Goal: Task Accomplishment & Management: Manage account settings

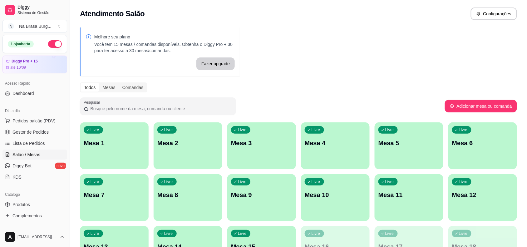
click at [102, 157] on div "Livre Mesa 1" at bounding box center [114, 141] width 69 height 39
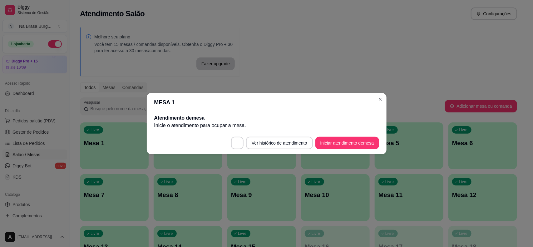
click at [364, 144] on button "Iniciar atendimento de mesa" at bounding box center [347, 143] width 64 height 12
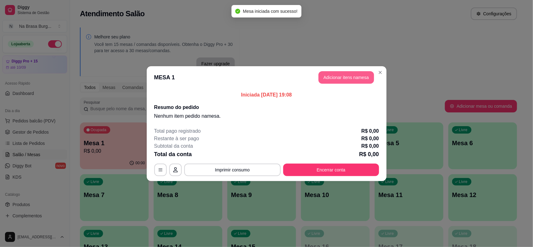
click at [349, 81] on button "Adicionar itens na mesa" at bounding box center [346, 77] width 56 height 12
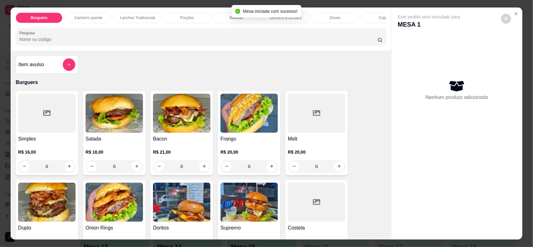
click at [181, 16] on p "Porções" at bounding box center [187, 17] width 14 height 5
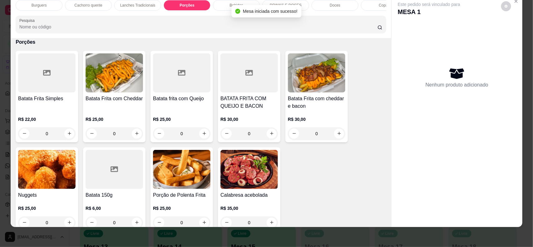
scroll to position [557, 0]
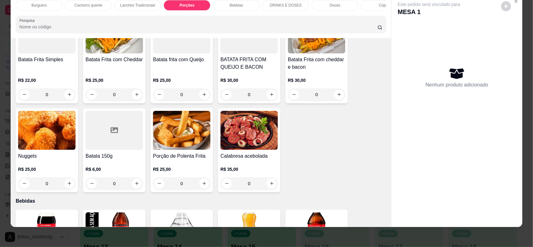
click at [291, 79] on div "R$ 30,00 0" at bounding box center [316, 86] width 57 height 30
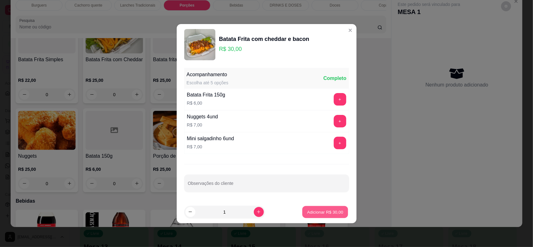
click at [304, 215] on button "Adicionar R$ 30,00" at bounding box center [326, 212] width 46 height 12
type input "1"
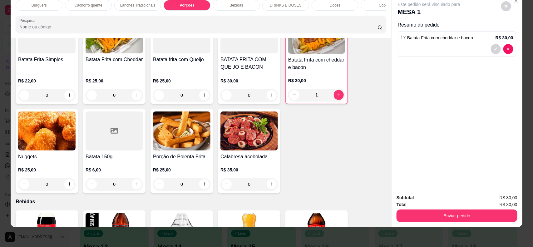
click at [236, 5] on p "Bebidas" at bounding box center [236, 5] width 13 height 5
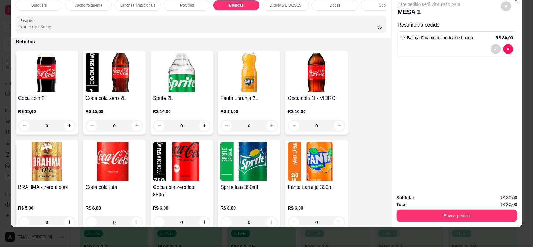
click at [49, 102] on h4 "Coca cola 2l" at bounding box center [46, 98] width 57 height 7
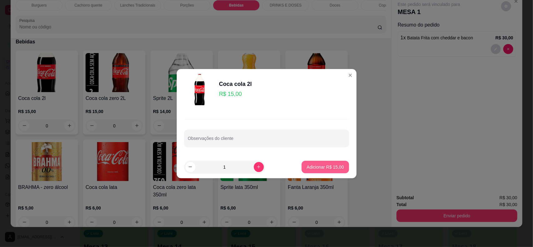
click at [318, 166] on p "Adicionar R$ 15,00" at bounding box center [325, 167] width 37 height 6
type input "1"
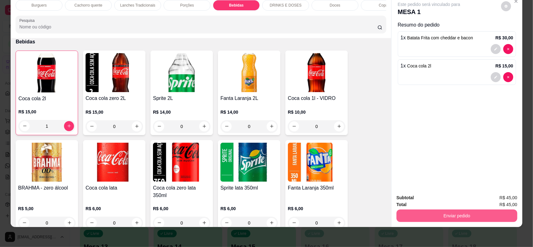
click at [450, 209] on div "Enviar pedido" at bounding box center [457, 215] width 121 height 14
click at [449, 219] on button "Enviar pedido" at bounding box center [457, 216] width 121 height 12
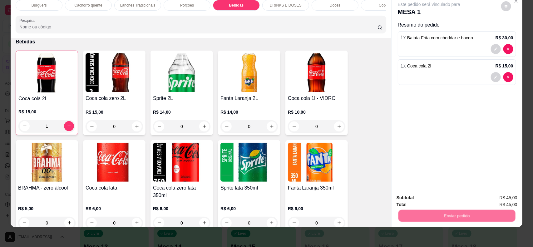
click at [422, 198] on button "Não registrar e enviar pedido" at bounding box center [435, 201] width 65 height 12
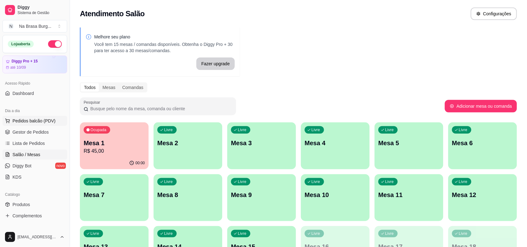
click at [41, 121] on span "Pedidos balcão (PDV)" at bounding box center [33, 121] width 43 height 6
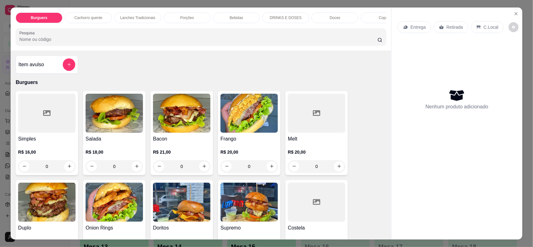
click at [141, 10] on div "Burguers Cachorro quente Lanches Tradicionais Porções Bebidas DRINKS E DOSES Do…" at bounding box center [201, 28] width 381 height 43
click at [141, 15] on p "Lanches Tradicionais" at bounding box center [137, 17] width 35 height 5
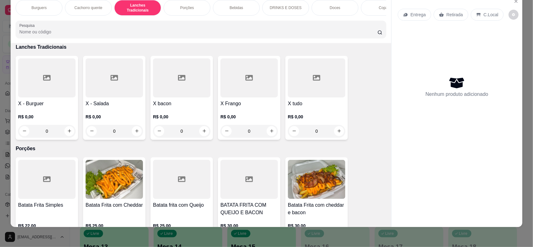
click at [296, 90] on div at bounding box center [316, 77] width 57 height 39
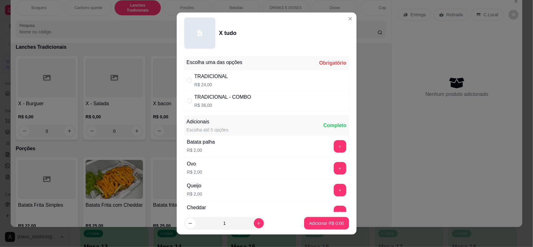
click at [244, 76] on div "TRADICIONAL R$ 24,00" at bounding box center [266, 80] width 165 height 21
radio input "true"
click at [318, 225] on p "Adicionar R$ 24,00" at bounding box center [325, 223] width 36 height 6
type input "1"
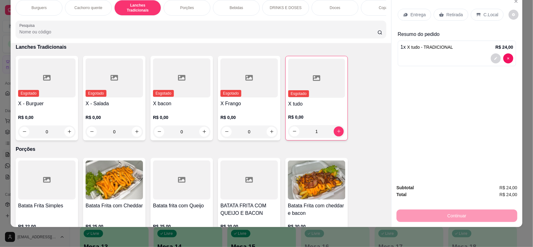
click at [413, 14] on p "Entrega" at bounding box center [418, 15] width 15 height 6
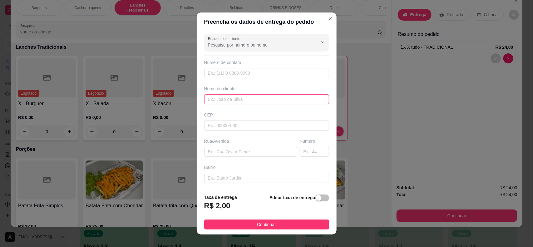
click at [285, 96] on input "text" at bounding box center [266, 99] width 125 height 10
type input "camila"
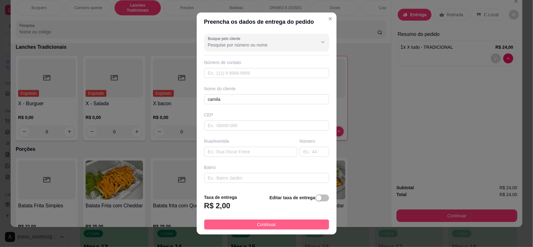
click at [247, 220] on button "Continuar" at bounding box center [266, 225] width 125 height 10
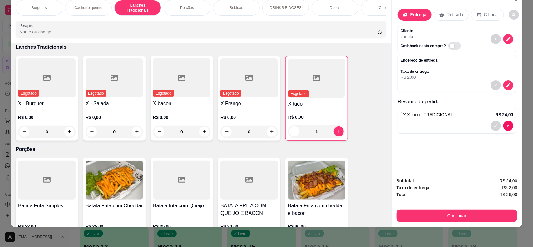
click at [230, 0] on div "Bebidas" at bounding box center [236, 8] width 47 height 16
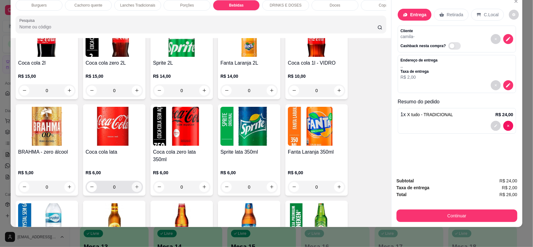
scroll to position [756, 0]
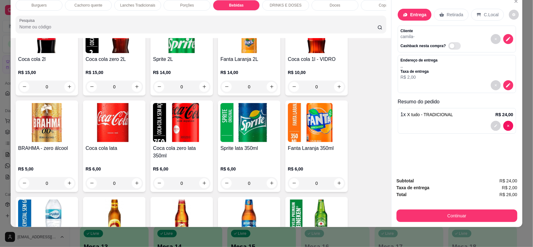
click at [124, 160] on div "R$ 6,00 0" at bounding box center [114, 175] width 57 height 30
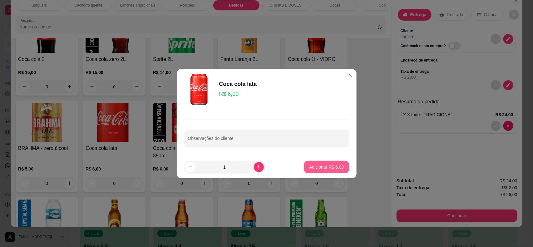
click at [318, 166] on p "Adicionar R$ 6,00" at bounding box center [326, 167] width 35 height 6
type input "1"
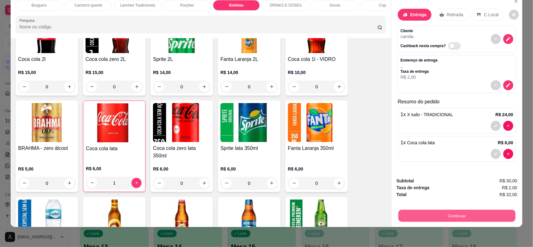
click at [472, 211] on button "Continuar" at bounding box center [456, 216] width 117 height 12
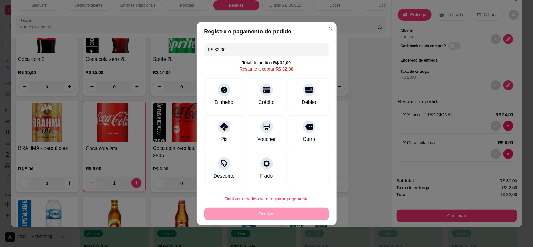
click at [230, 137] on div "Pix" at bounding box center [224, 131] width 40 height 33
type input "R$ 0,00"
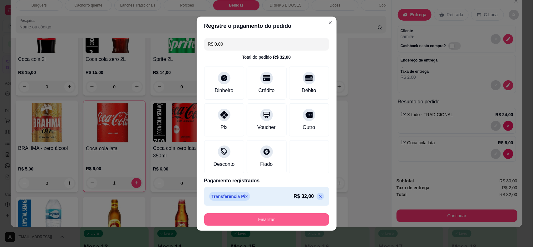
click at [267, 218] on button "Finalizar" at bounding box center [266, 219] width 125 height 12
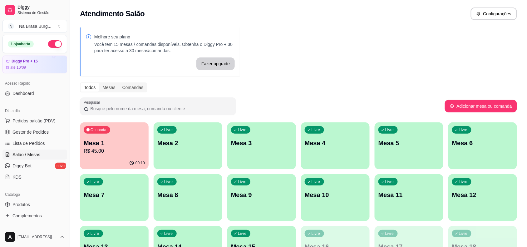
click at [451, 147] on div "Livre Mesa 6" at bounding box center [482, 141] width 69 height 39
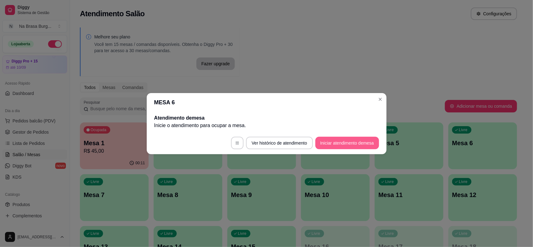
click at [347, 141] on button "Iniciar atendimento de mesa" at bounding box center [347, 143] width 64 height 12
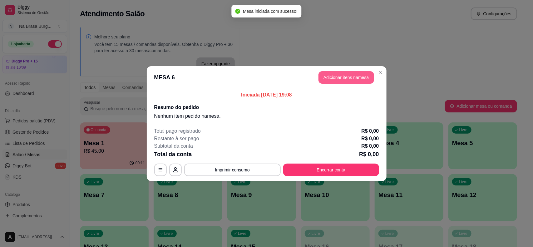
click at [355, 77] on button "Adicionar itens na mesa" at bounding box center [346, 77] width 56 height 12
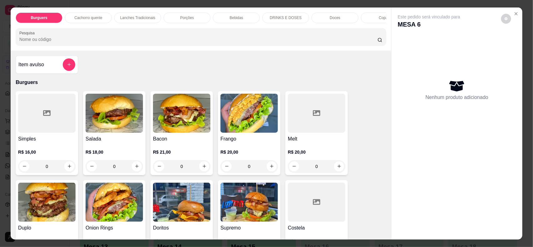
click at [141, 17] on p "Lanches Tradicionais" at bounding box center [137, 17] width 35 height 5
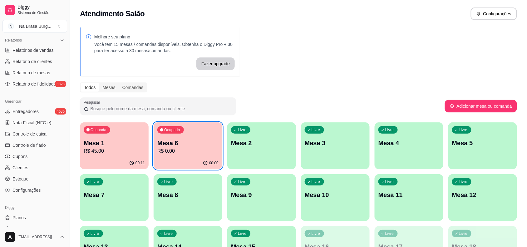
scroll to position [195, 0]
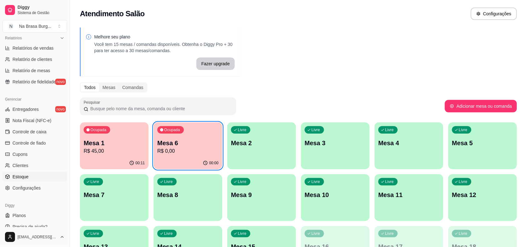
click at [38, 178] on link "Estoque" at bounding box center [34, 177] width 65 height 10
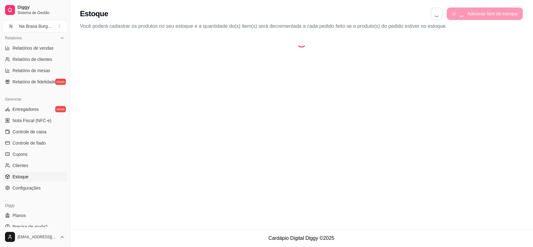
select select "QUANTITY_ORDER"
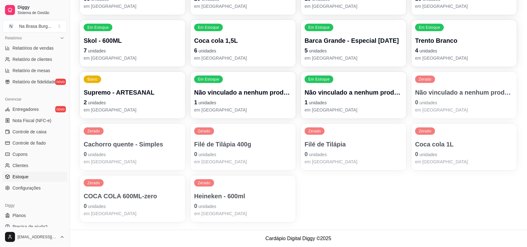
scroll to position [121, 0]
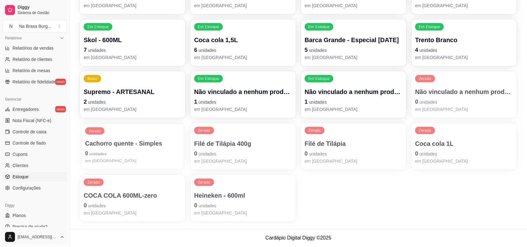
click at [148, 151] on p "0 unidades" at bounding box center [132, 153] width 95 height 8
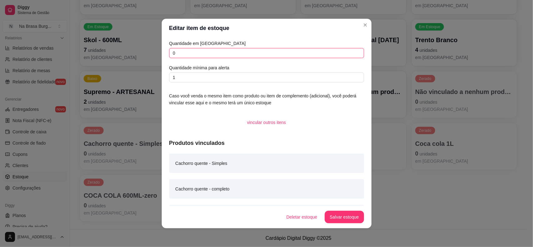
click at [227, 57] on input "0" at bounding box center [266, 53] width 195 height 10
type input "0"
type input "20"
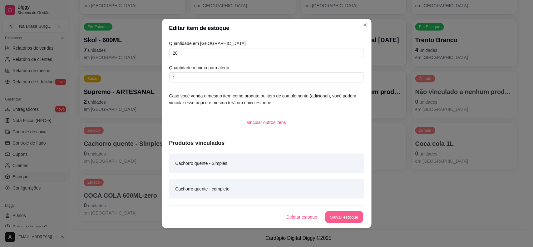
click at [350, 214] on button "Salvar estoque" at bounding box center [344, 217] width 38 height 12
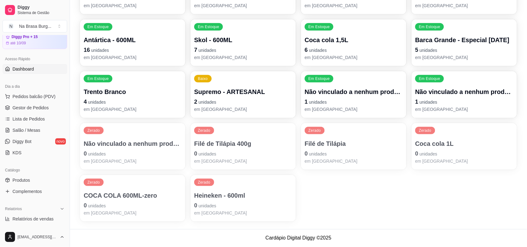
scroll to position [0, 0]
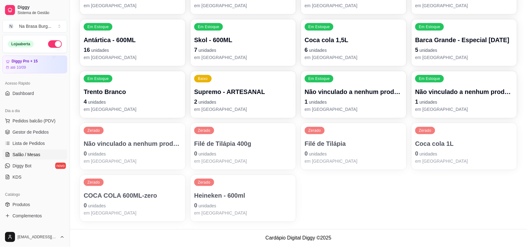
click at [35, 154] on span "Salão / Mesas" at bounding box center [26, 154] width 28 height 6
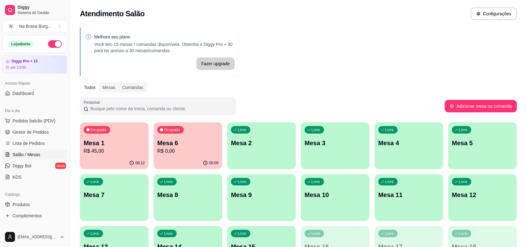
click at [188, 143] on p "Mesa 6" at bounding box center [187, 143] width 61 height 9
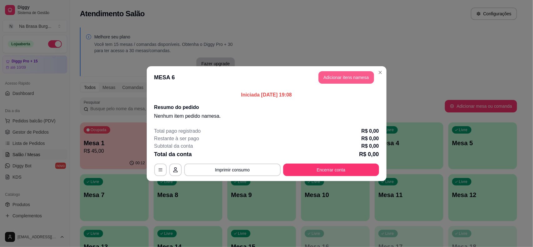
click at [352, 78] on button "Adicionar itens na mesa" at bounding box center [346, 77] width 56 height 12
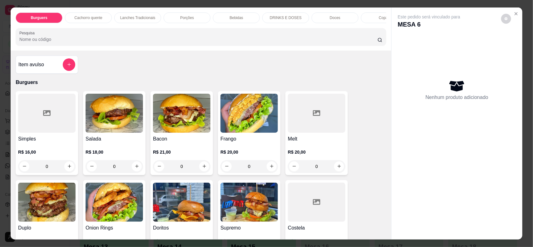
click at [151, 17] on p "Lanches Tradicionais" at bounding box center [137, 17] width 35 height 5
click at [151, 17] on div "Burguers Cachorro quente Lanches Tradicionais Porções Bebidas DRINKS E DOSES Do…" at bounding box center [201, 28] width 381 height 43
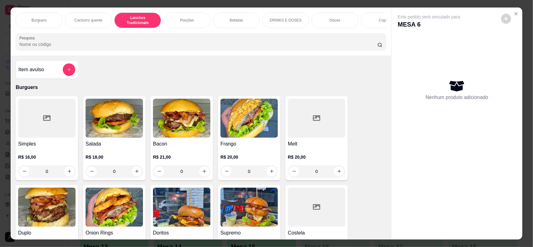
scroll to position [12, 0]
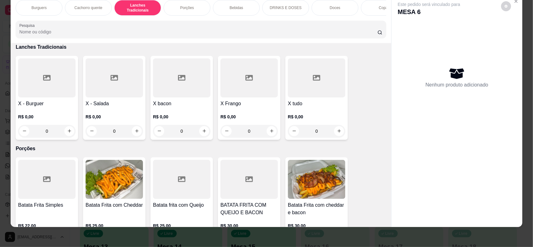
click at [291, 72] on div at bounding box center [316, 77] width 57 height 39
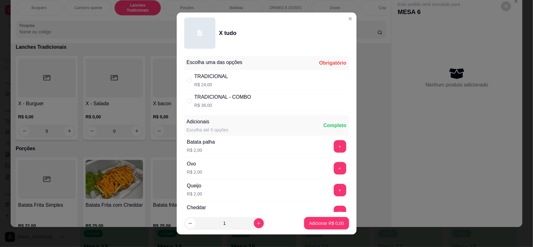
click at [289, 78] on div "TRADICIONAL R$ 24,00" at bounding box center [266, 80] width 165 height 21
radio input "true"
click at [311, 223] on p "Adicionar R$ 24,00" at bounding box center [325, 223] width 37 height 6
type input "1"
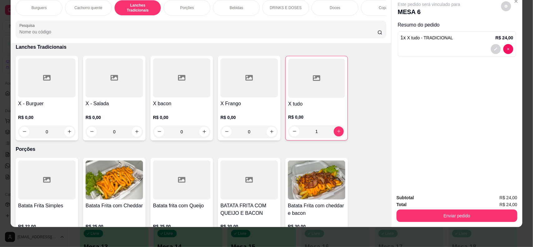
click at [97, 7] on p "Cachorro quente" at bounding box center [88, 7] width 28 height 5
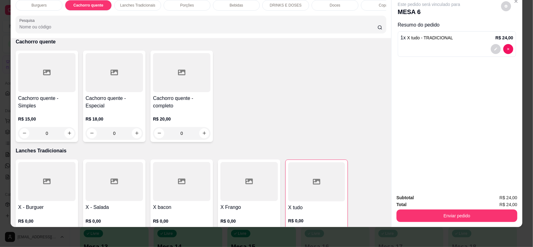
click at [199, 140] on div "0" at bounding box center [181, 133] width 57 height 12
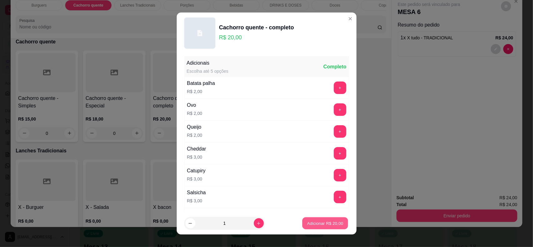
click at [314, 221] on p "Adicionar R$ 20,00" at bounding box center [325, 223] width 36 height 6
type input "1"
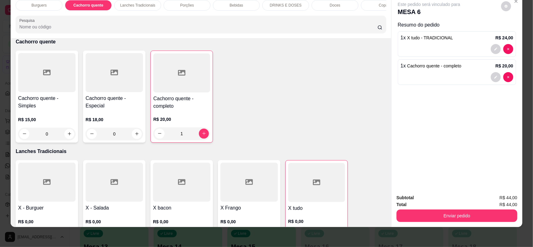
click at [135, 92] on div at bounding box center [114, 72] width 57 height 39
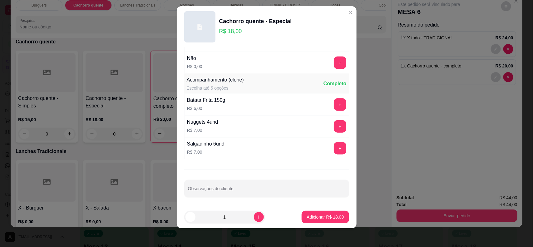
scroll to position [8, 0]
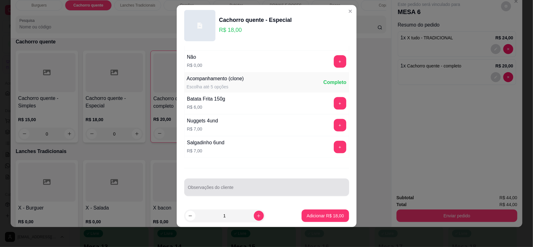
click at [274, 190] on input "Observações do cliente" at bounding box center [266, 190] width 157 height 6
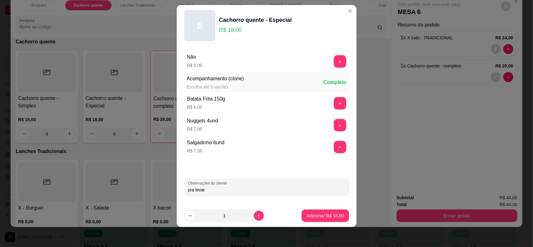
type input "pra levar"
click at [321, 218] on p "Adicionar R$ 18,00" at bounding box center [325, 216] width 37 height 6
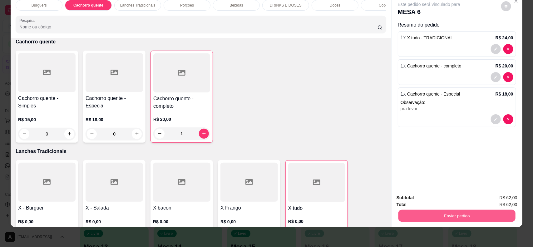
click at [461, 220] on button "Enviar pedido" at bounding box center [456, 216] width 117 height 12
click at [440, 197] on button "Não registrar e enviar pedido" at bounding box center [435, 201] width 65 height 12
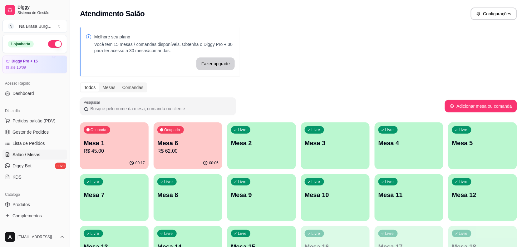
click at [152, 155] on div "Ocupada Mesa 1 R$ 45,00 00:17 Ocupada Mesa 6 R$ 62,00 00:05 Livre Mesa 2 Livre …" at bounding box center [298, 197] width 437 height 151
click at [195, 151] on p "R$ 62,00" at bounding box center [187, 150] width 59 height 7
click at [110, 149] on p "R$ 45,00" at bounding box center [114, 150] width 59 height 7
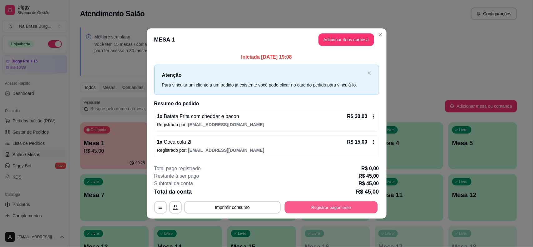
click at [321, 205] on button "Registrar pagamento" at bounding box center [330, 207] width 93 height 12
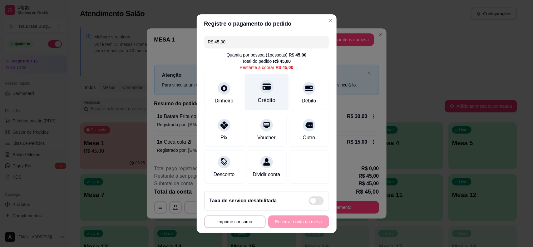
click at [262, 82] on icon at bounding box center [266, 86] width 8 height 8
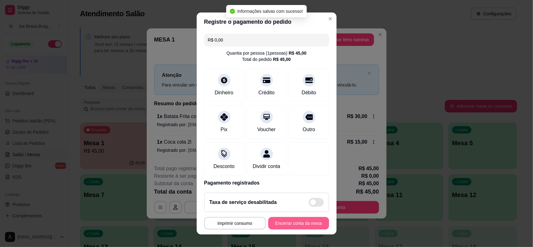
type input "R$ 0,00"
click at [282, 223] on button "Encerrar conta da mesa" at bounding box center [298, 223] width 59 height 12
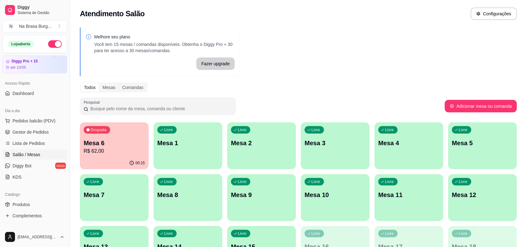
click at [115, 150] on p "R$ 62,00" at bounding box center [114, 150] width 61 height 7
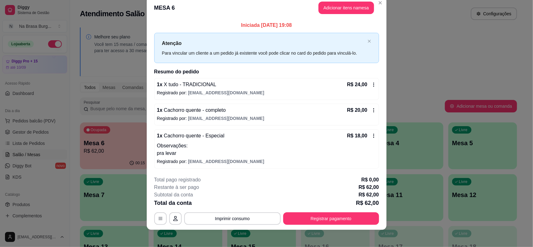
scroll to position [13, 0]
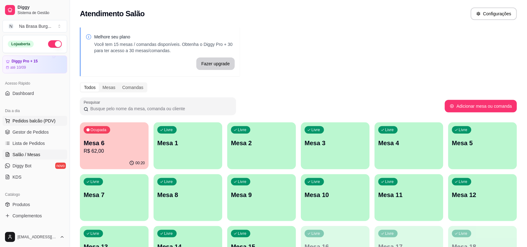
click at [47, 119] on span "Pedidos balcão (PDV)" at bounding box center [33, 121] width 43 height 6
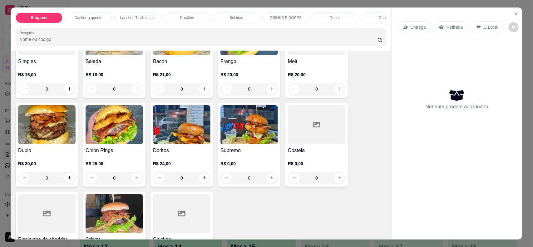
scroll to position [78, 0]
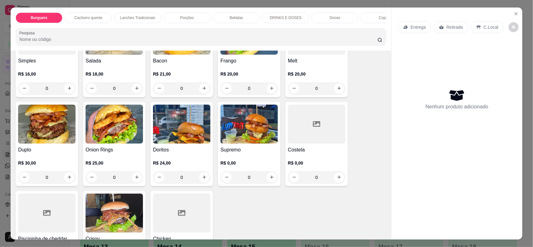
click at [128, 160] on div "R$ 25,00 0" at bounding box center [114, 169] width 57 height 30
click at [109, 95] on div "0" at bounding box center [114, 88] width 57 height 12
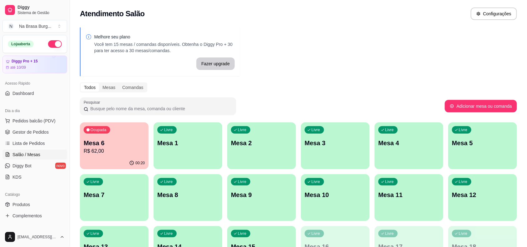
click at [121, 151] on p "R$ 62,00" at bounding box center [114, 150] width 61 height 7
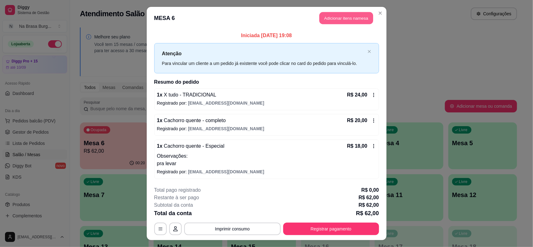
click at [339, 19] on button "Adicionar itens na mesa" at bounding box center [346, 18] width 54 height 12
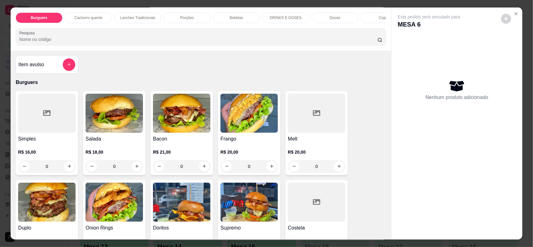
click at [241, 15] on div "Bebidas" at bounding box center [236, 17] width 47 height 11
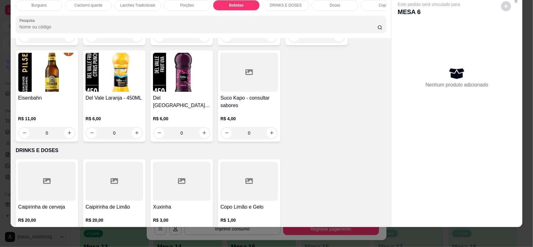
scroll to position [989, 0]
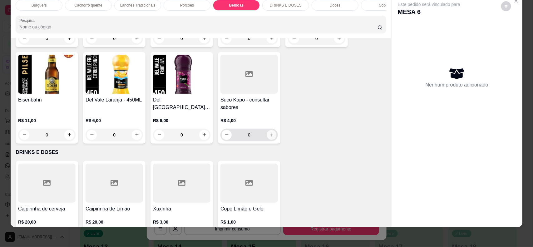
click at [267, 130] on button "increase-product-quantity" at bounding box center [272, 135] width 10 height 10
type input "1"
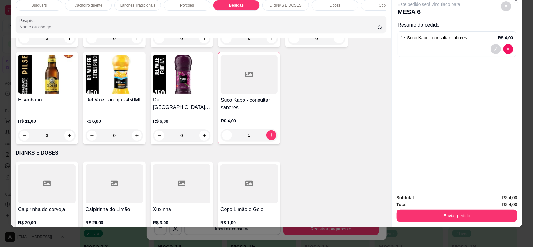
click at [444, 225] on div "Subtotal R$ 4,00 Total R$ 4,00 Enviar pedido" at bounding box center [457, 208] width 131 height 38
click at [445, 217] on button "Enviar pedido" at bounding box center [457, 216] width 121 height 12
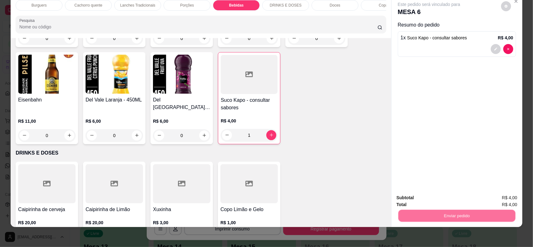
click at [436, 202] on button "Não registrar e enviar pedido" at bounding box center [435, 201] width 65 height 12
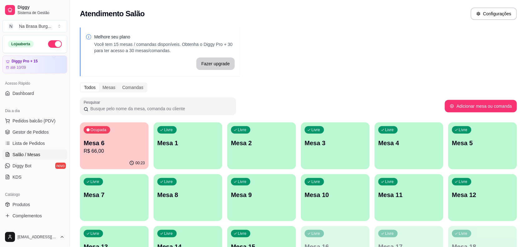
click at [126, 142] on p "Mesa 6" at bounding box center [114, 143] width 61 height 9
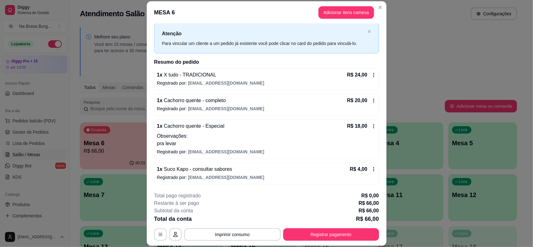
scroll to position [15, 0]
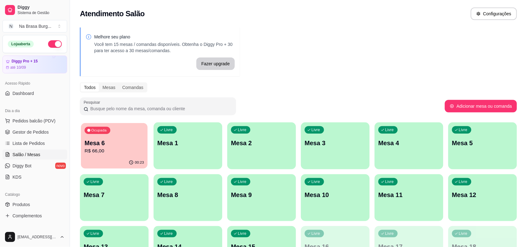
click at [128, 152] on p "R$ 66,00" at bounding box center [114, 150] width 59 height 7
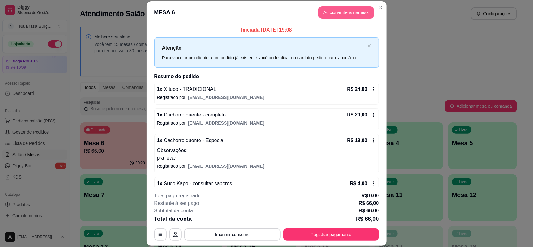
click at [337, 7] on button "Adicionar itens na mesa" at bounding box center [346, 12] width 56 height 12
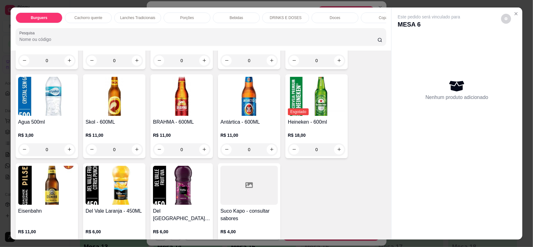
scroll to position [976, 0]
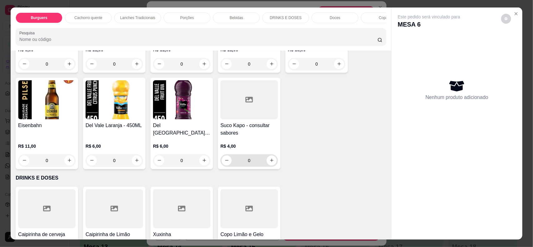
click at [275, 160] on div "0" at bounding box center [248, 160] width 57 height 12
click at [269, 158] on icon "increase-product-quantity" at bounding box center [271, 160] width 5 height 5
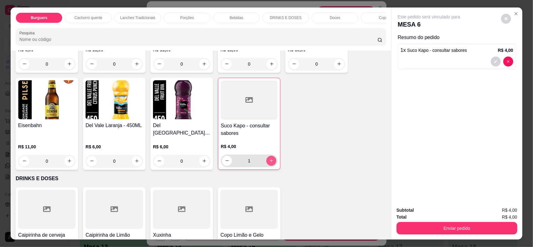
type input "1"
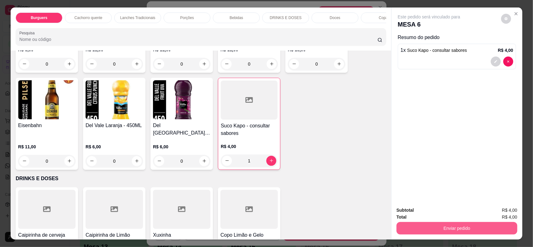
click at [459, 224] on button "Enviar pedido" at bounding box center [457, 228] width 121 height 12
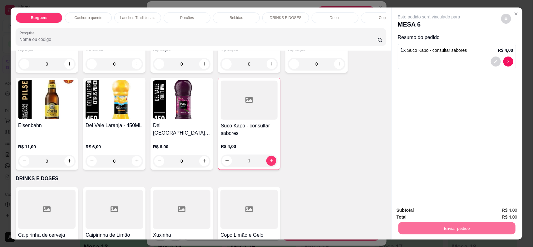
click at [452, 211] on button "Não registrar e enviar pedido" at bounding box center [435, 213] width 65 height 12
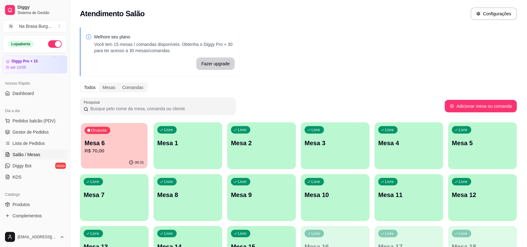
click at [113, 156] on div "Ocupada Mesa 6 R$ 70,00" at bounding box center [114, 140] width 67 height 34
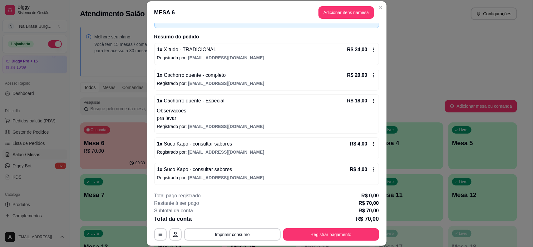
scroll to position [41, 0]
click at [331, 236] on button "Registrar pagamento" at bounding box center [330, 235] width 93 height 12
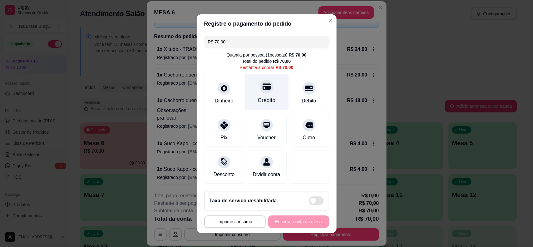
click at [262, 84] on icon at bounding box center [266, 86] width 8 height 8
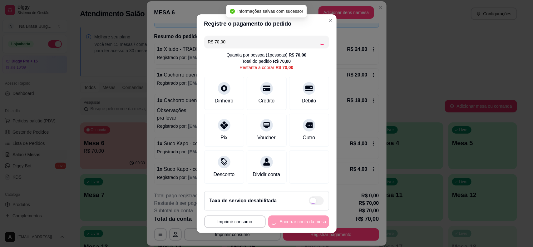
type input "R$ 0,00"
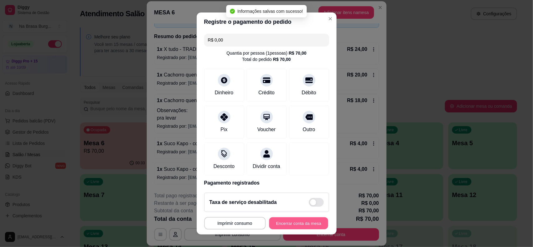
click at [296, 224] on button "Encerrar conta da mesa" at bounding box center [298, 223] width 59 height 12
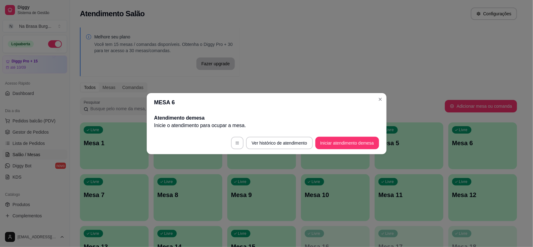
scroll to position [0, 0]
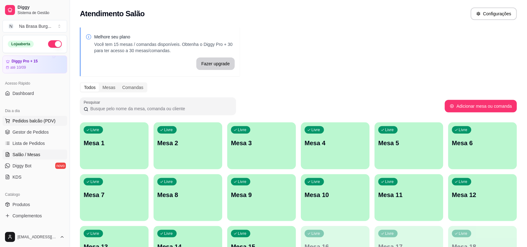
click at [43, 121] on span "Pedidos balcão (PDV)" at bounding box center [33, 121] width 43 height 6
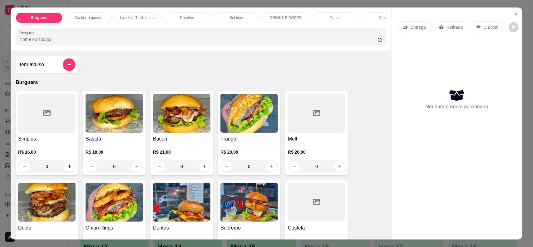
click at [230, 19] on p "Bebidas" at bounding box center [236, 17] width 13 height 5
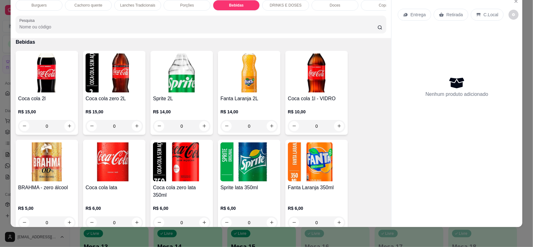
click at [241, 76] on img at bounding box center [248, 72] width 57 height 39
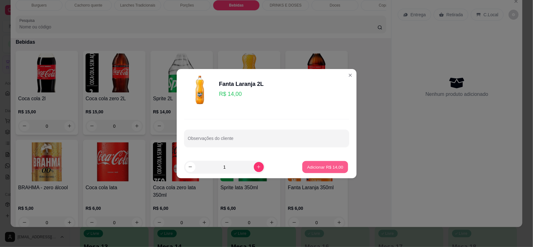
click at [338, 170] on button "Adicionar R$ 14,00" at bounding box center [326, 167] width 46 height 12
type input "1"
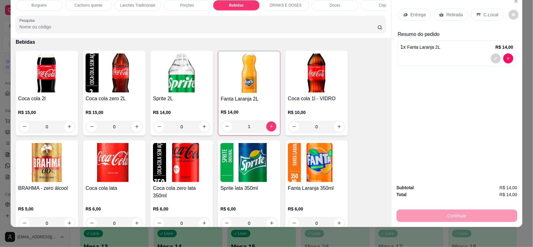
click at [443, 18] on div "Retirada" at bounding box center [451, 15] width 35 height 12
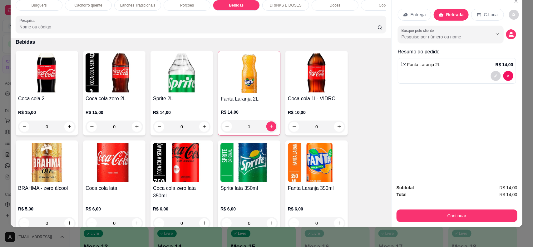
click at [465, 212] on button "Continuar" at bounding box center [457, 216] width 121 height 12
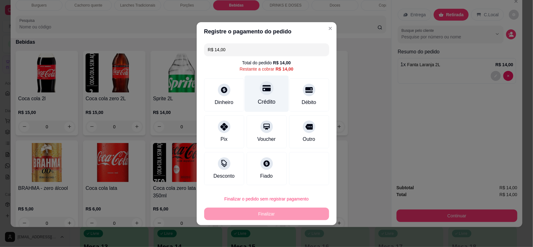
click at [272, 86] on div "Crédito" at bounding box center [266, 93] width 44 height 37
type input "R$ 0,00"
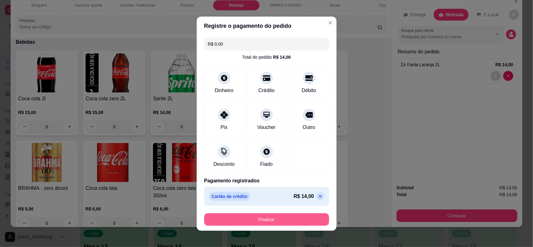
click at [295, 220] on button "Finalizar" at bounding box center [266, 219] width 125 height 12
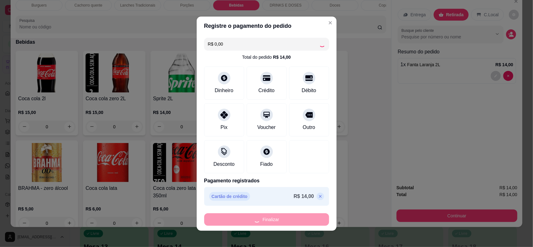
type input "0"
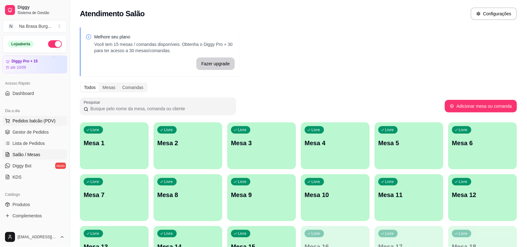
click at [30, 119] on span "Pedidos balcão (PDV)" at bounding box center [33, 121] width 43 height 6
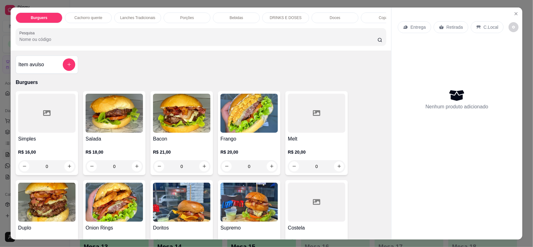
click at [213, 17] on div "Bebidas" at bounding box center [236, 17] width 47 height 11
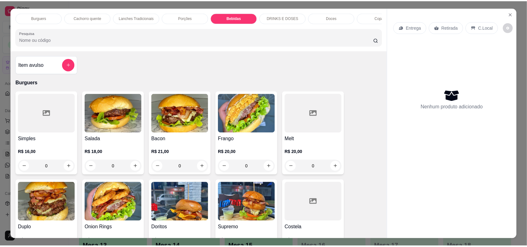
scroll to position [12, 0]
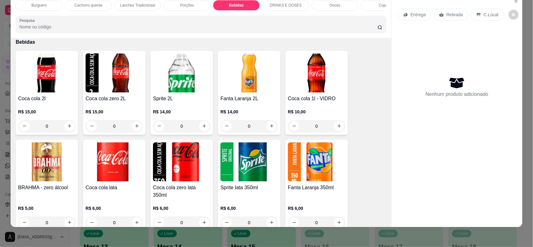
click at [228, 17] on div "Burguers Cachorro quente Lanches Tradicionais Porções Bebidas DRINKS E DOSES Do…" at bounding box center [201, 16] width 381 height 43
click at [114, 83] on img at bounding box center [114, 72] width 57 height 39
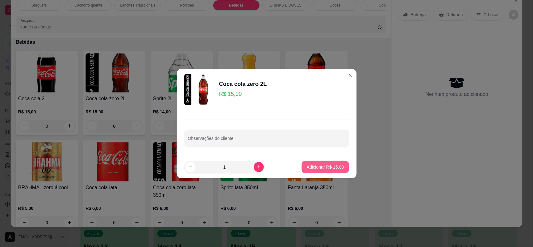
click at [319, 167] on p "Adicionar R$ 15,00" at bounding box center [325, 167] width 37 height 6
type input "1"
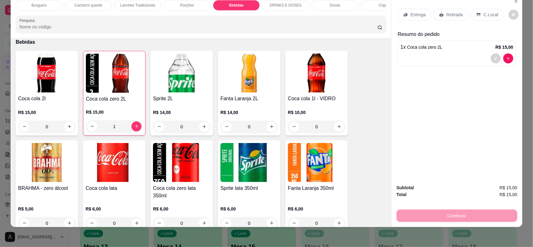
click at [458, 17] on p "Retirada" at bounding box center [455, 15] width 17 height 6
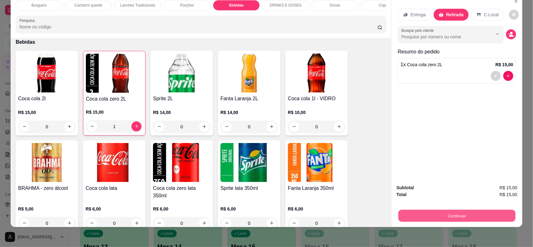
click at [447, 211] on button "Continuar" at bounding box center [456, 216] width 117 height 12
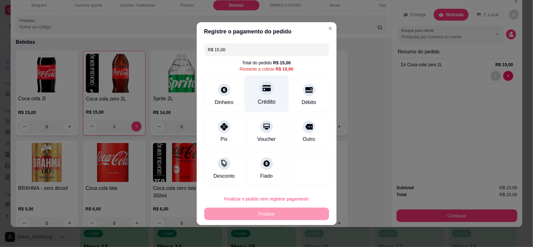
click at [264, 102] on div "Crédito" at bounding box center [267, 102] width 18 height 8
type input "R$ 0,00"
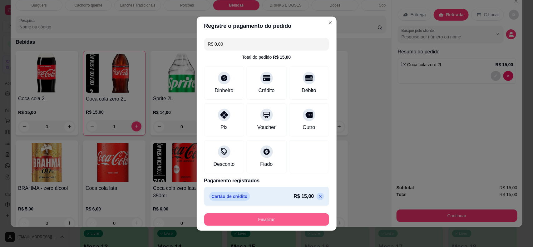
click at [297, 220] on button "Finalizar" at bounding box center [266, 219] width 125 height 12
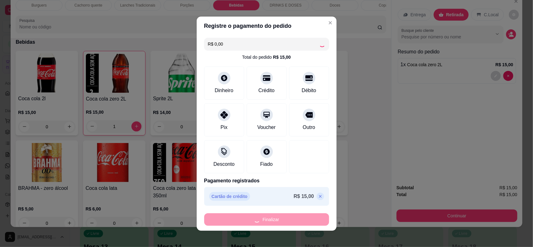
type input "0"
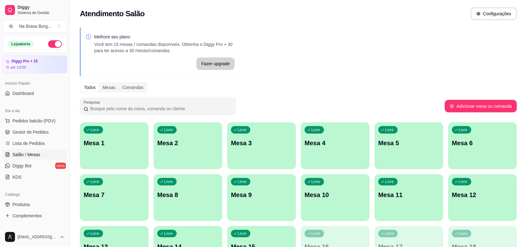
click at [46, 138] on ul "Pedidos balcão (PDV) Gestor de Pedidos Lista de Pedidos Salão / Mesas Diggy Bot…" at bounding box center [34, 149] width 65 height 66
click at [44, 141] on link "Lista de Pedidos" at bounding box center [34, 143] width 65 height 10
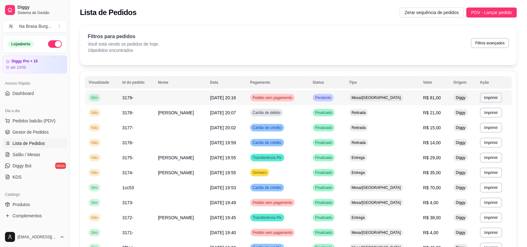
click at [242, 92] on td "[DATE] 20:16" at bounding box center [226, 97] width 40 height 15
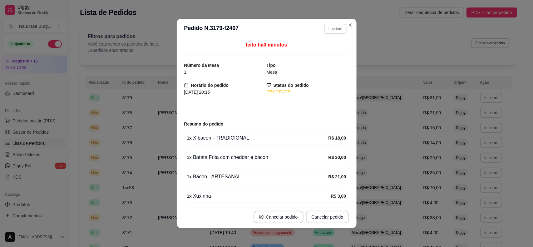
click at [333, 30] on button "Imprimir" at bounding box center [335, 29] width 22 height 10
click at [314, 51] on button "IMPRESSORA" at bounding box center [321, 51] width 45 height 10
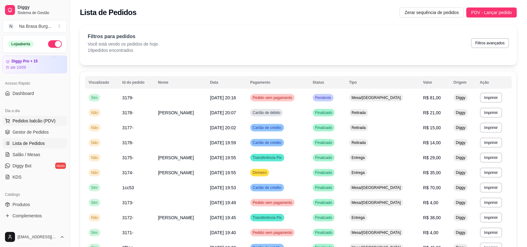
click at [49, 125] on button "Pedidos balcão (PDV)" at bounding box center [34, 121] width 65 height 10
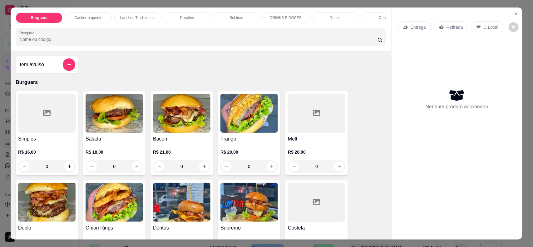
click at [1, 91] on div "Burguers Cachorro quente Lanches Tradicionais Porções Bebidas DRINKS E DOSES Do…" at bounding box center [266, 123] width 533 height 247
click at [511, 13] on button "Close" at bounding box center [516, 14] width 10 height 10
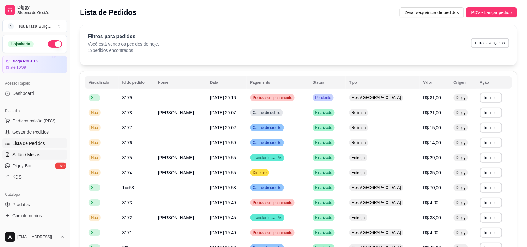
click at [37, 151] on link "Salão / Mesas" at bounding box center [34, 155] width 65 height 10
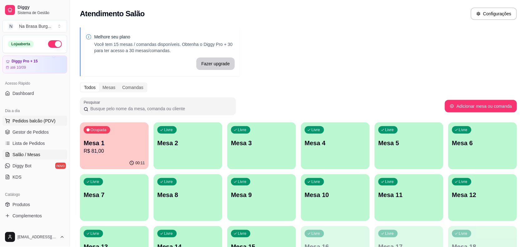
click at [35, 124] on span "Pedidos balcão (PDV)" at bounding box center [33, 121] width 43 height 6
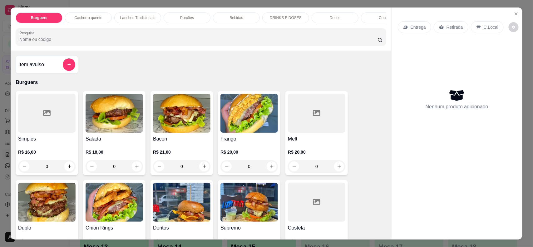
click at [252, 74] on div "Item avulso Burguers Simples R$ 16,00 0 Salada R$ 18,00 0 Bacon R$ 21,00 0 Fran…" at bounding box center [201, 145] width 381 height 189
click at [332, 139] on div "Melt R$ 20,00 0" at bounding box center [316, 133] width 62 height 84
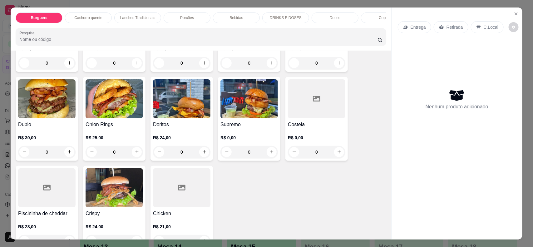
scroll to position [117, 0]
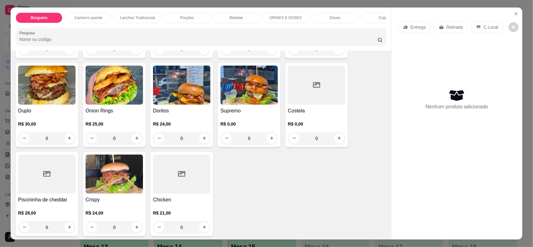
click at [158, 227] on div "0" at bounding box center [181, 227] width 57 height 12
click at [135, 194] on img at bounding box center [114, 174] width 57 height 39
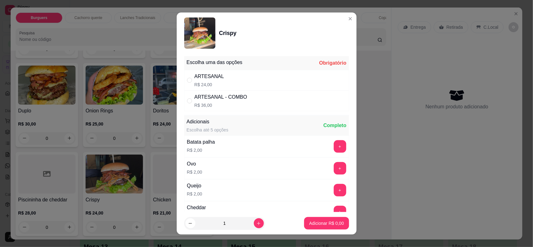
click at [267, 83] on div "ARTESANAL R$ 24,00" at bounding box center [266, 80] width 165 height 21
radio input "true"
click at [310, 222] on p "Adicionar R$ 24,00" at bounding box center [325, 223] width 37 height 6
type input "1"
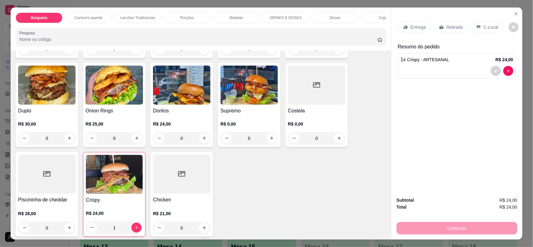
click at [448, 27] on p "Retirada" at bounding box center [455, 27] width 17 height 6
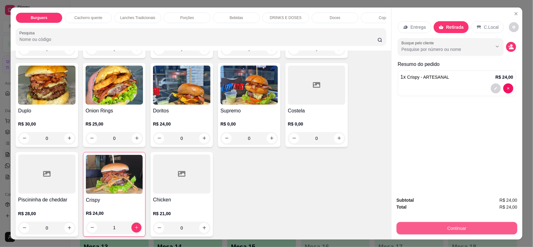
click at [471, 227] on button "Continuar" at bounding box center [457, 228] width 121 height 12
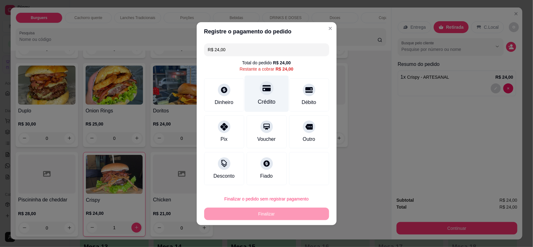
click at [267, 98] on div "Crédito" at bounding box center [267, 102] width 18 height 8
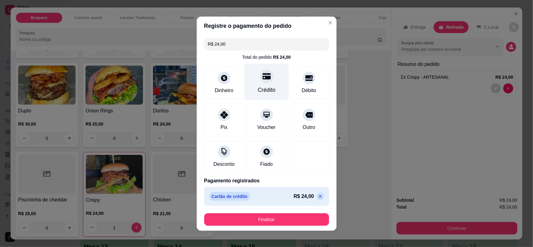
type input "R$ 0,00"
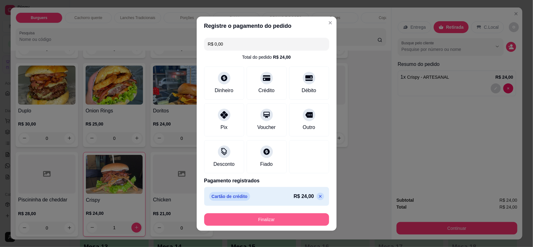
click at [293, 217] on button "Finalizar" at bounding box center [266, 219] width 125 height 12
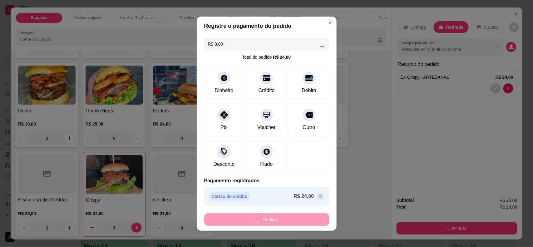
type input "0"
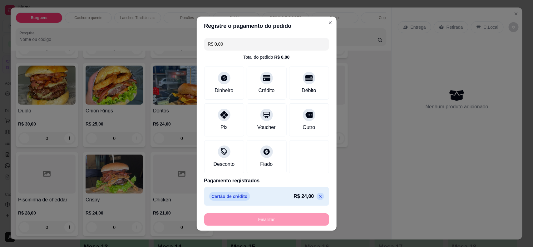
type input "-R$ 24,00"
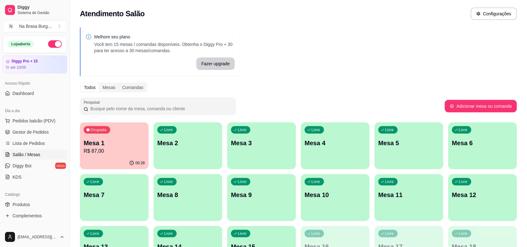
click at [112, 158] on div "00:28" at bounding box center [114, 163] width 69 height 12
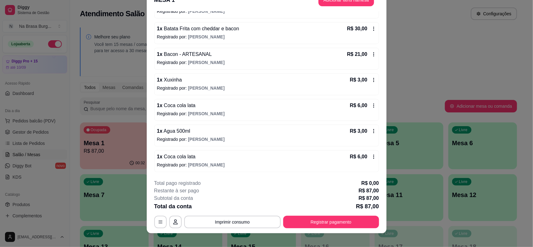
scroll to position [19, 0]
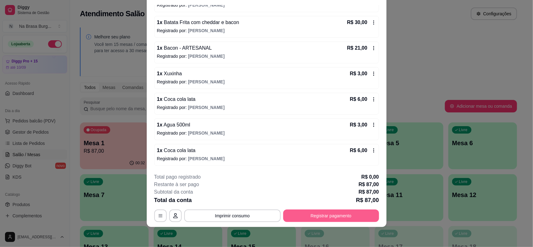
click at [314, 212] on button "Registrar pagamento" at bounding box center [331, 216] width 96 height 12
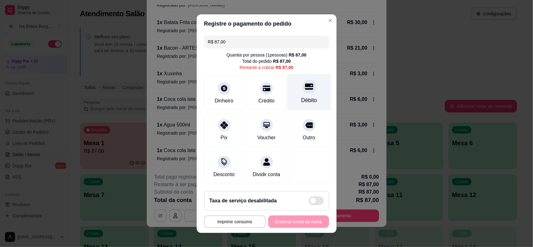
click at [288, 84] on div "Débito" at bounding box center [309, 92] width 44 height 37
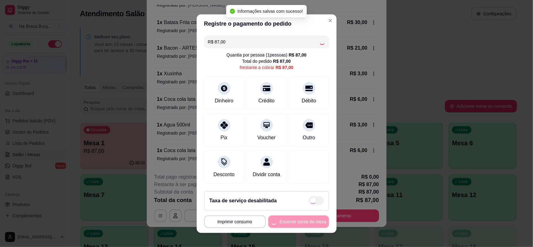
type input "R$ 0,00"
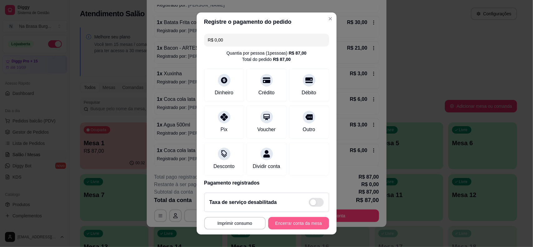
click at [300, 222] on button "Encerrar conta da mesa" at bounding box center [298, 223] width 61 height 12
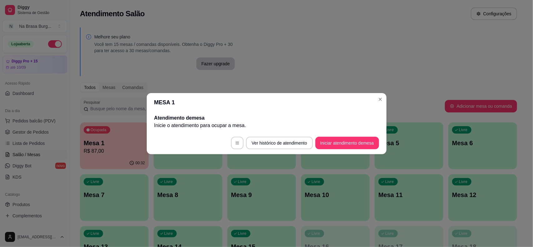
scroll to position [0, 0]
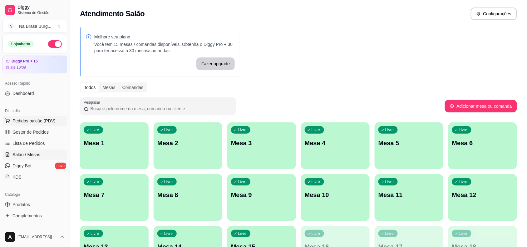
click at [35, 119] on span "Pedidos balcão (PDV)" at bounding box center [33, 121] width 43 height 6
click at [39, 142] on span "Lista de Pedidos" at bounding box center [28, 143] width 32 height 6
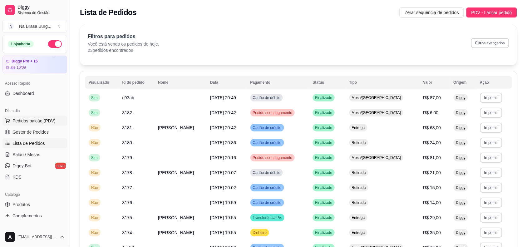
click at [21, 116] on button "Pedidos balcão (PDV)" at bounding box center [34, 121] width 65 height 10
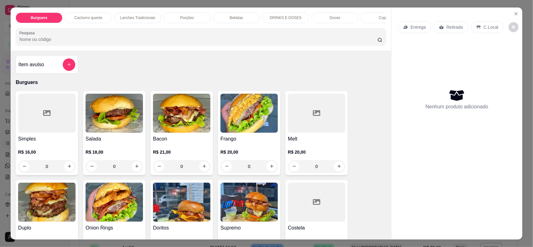
click at [241, 125] on img at bounding box center [248, 113] width 57 height 39
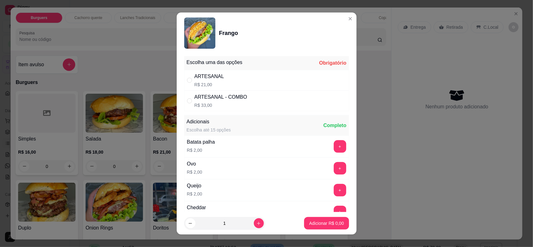
click at [273, 72] on div "ARTESANAL R$ 21,00" at bounding box center [266, 80] width 165 height 21
radio input "true"
click at [322, 219] on button "Adicionar R$ 21,00" at bounding box center [325, 223] width 47 height 12
type input "1"
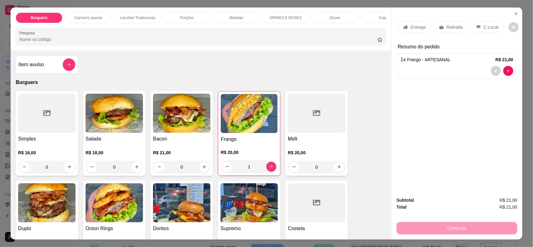
click at [447, 26] on p "Retirada" at bounding box center [455, 27] width 17 height 6
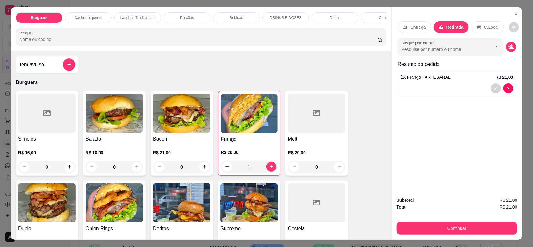
click at [459, 226] on button "Continuar" at bounding box center [457, 228] width 121 height 12
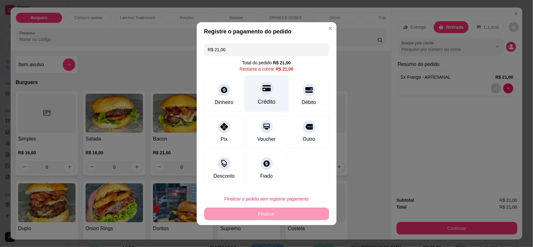
click at [265, 101] on div "Crédito" at bounding box center [267, 102] width 18 height 8
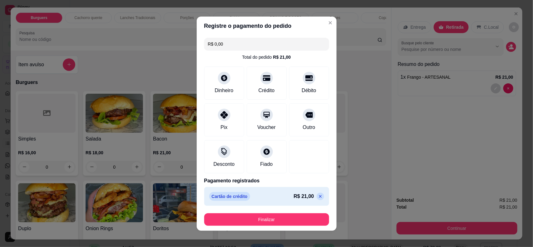
type input "R$ 0,00"
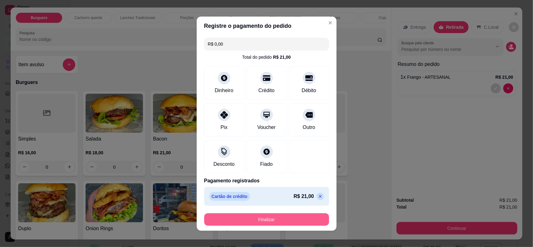
click at [290, 221] on button "Finalizar" at bounding box center [266, 219] width 125 height 12
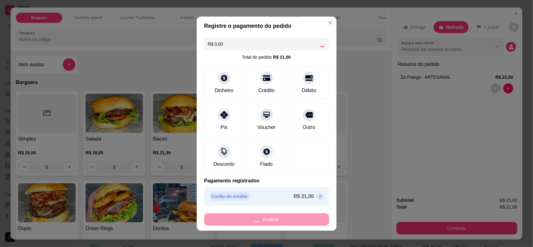
type input "0"
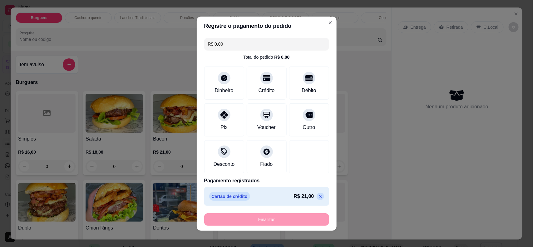
type input "-R$ 21,00"
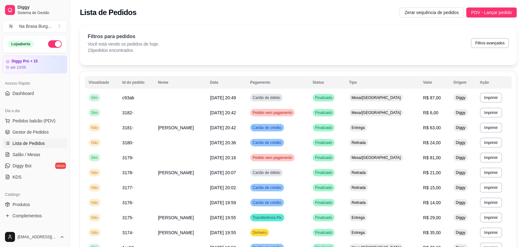
click at [38, 115] on div "Dia a dia" at bounding box center [34, 111] width 65 height 10
click at [41, 119] on span "Pedidos balcão (PDV)" at bounding box center [33, 121] width 43 height 6
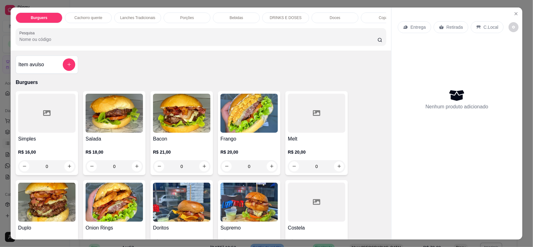
click at [244, 17] on div "Bebidas" at bounding box center [236, 17] width 47 height 11
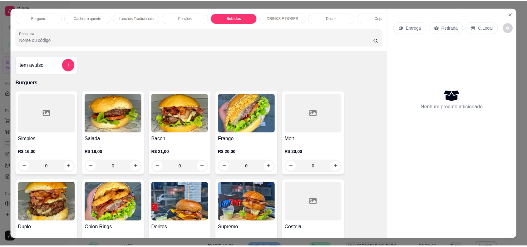
scroll to position [12, 0]
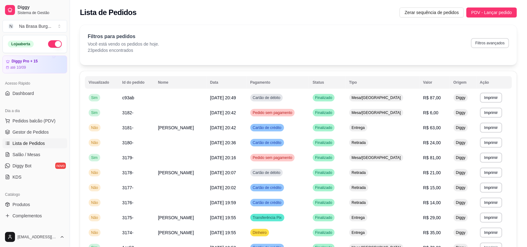
click at [490, 45] on button "Filtros avançados" at bounding box center [490, 43] width 38 height 10
select select "0"
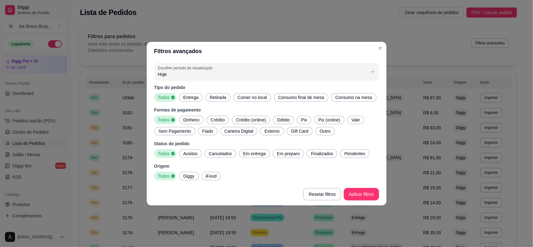
click at [220, 99] on span "Retirada" at bounding box center [218, 97] width 22 height 6
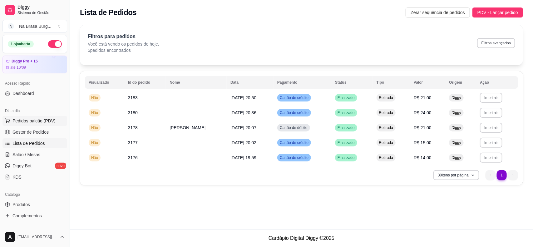
click at [33, 121] on span "Pedidos balcão (PDV)" at bounding box center [33, 121] width 43 height 6
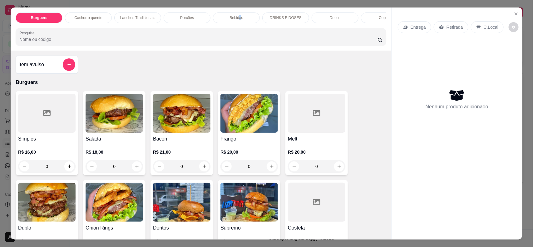
click at [238, 22] on div "Bebidas" at bounding box center [236, 17] width 47 height 11
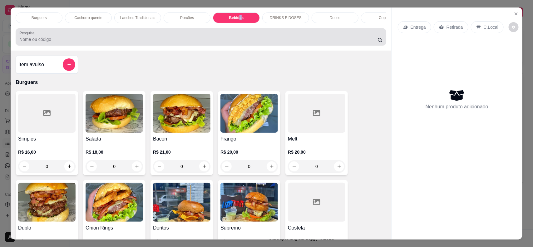
scroll to position [12, 0]
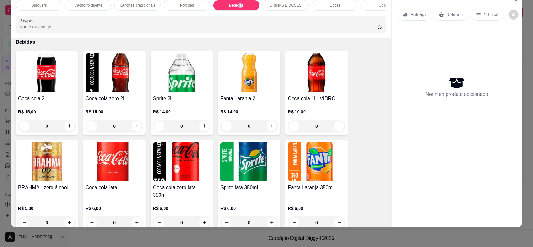
click at [120, 176] on img at bounding box center [114, 161] width 57 height 39
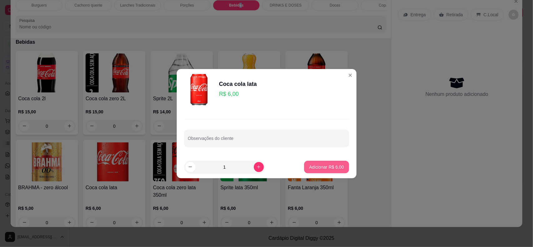
click at [333, 161] on div "Adicionar R$ 6,00" at bounding box center [326, 167] width 45 height 12
click at [333, 163] on button "Adicionar R$ 6,00" at bounding box center [326, 167] width 45 height 12
type input "1"
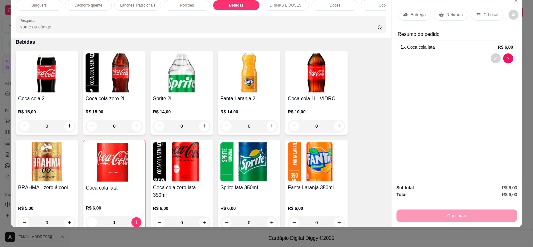
click at [438, 6] on div "Entrega Retirada C.Local" at bounding box center [457, 15] width 118 height 22
click at [447, 15] on p "Retirada" at bounding box center [455, 15] width 17 height 6
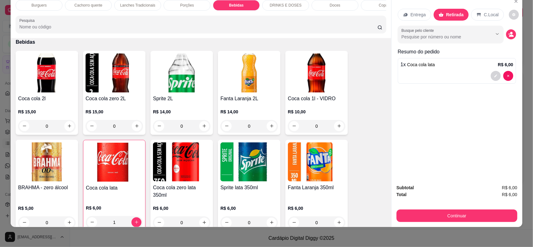
click at [427, 215] on button "Continuar" at bounding box center [457, 216] width 121 height 12
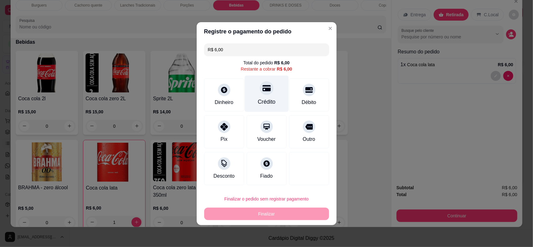
click at [273, 82] on div "Crédito" at bounding box center [266, 93] width 44 height 37
type input "R$ 0,00"
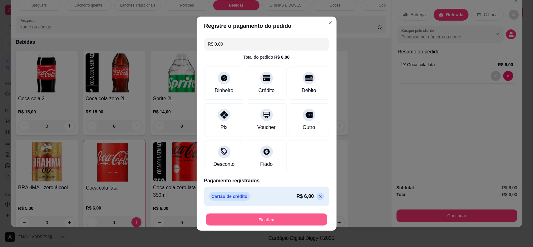
click at [278, 223] on button "Finalizar" at bounding box center [266, 219] width 121 height 12
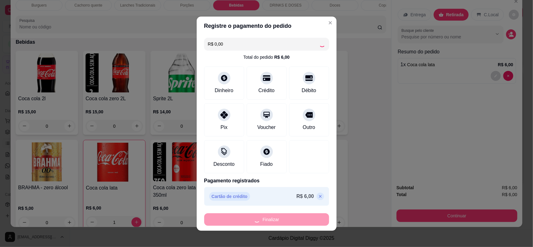
type input "0"
type input "-R$ 6,00"
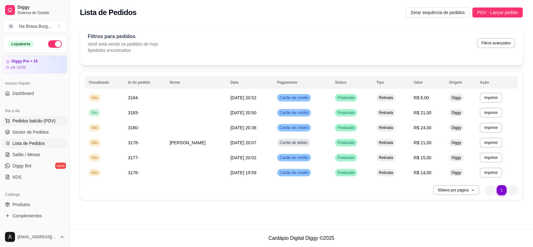
click at [28, 120] on span "Pedidos balcão (PDV)" at bounding box center [33, 121] width 43 height 6
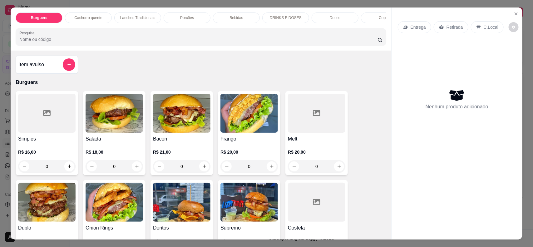
click at [234, 22] on div "Bebidas" at bounding box center [236, 17] width 47 height 11
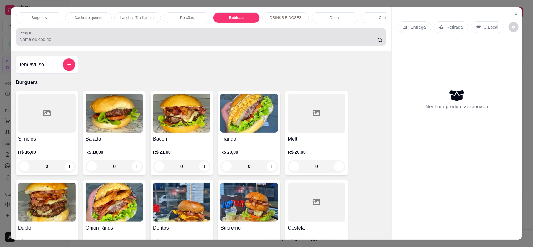
scroll to position [12, 0]
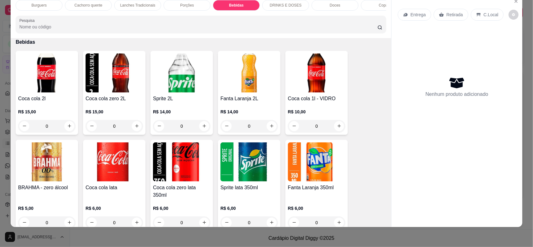
click at [109, 174] on img at bounding box center [114, 161] width 57 height 39
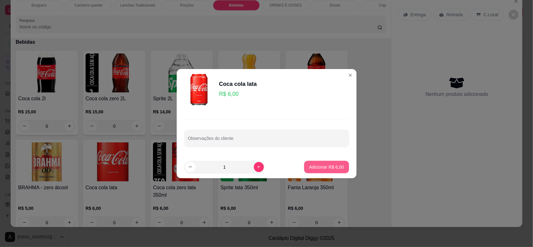
click at [333, 169] on p "Adicionar R$ 6,00" at bounding box center [326, 167] width 35 height 6
type input "1"
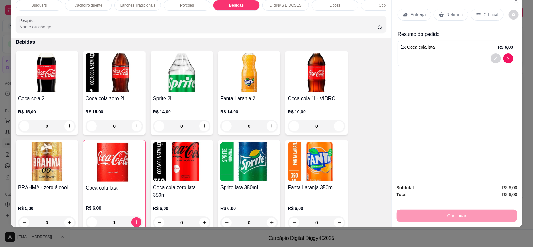
click at [451, 14] on p "Retirada" at bounding box center [455, 15] width 17 height 6
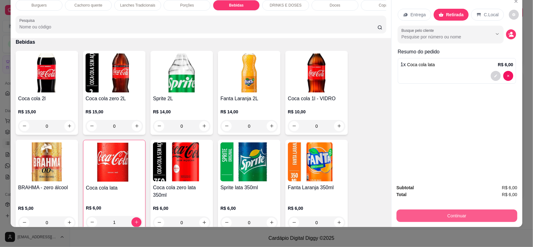
click at [455, 215] on button "Continuar" at bounding box center [457, 216] width 121 height 12
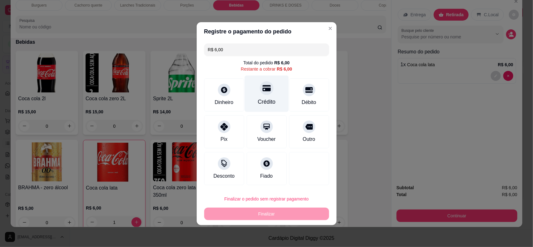
click at [253, 95] on div "Crédito" at bounding box center [266, 93] width 44 height 37
type input "R$ 0,00"
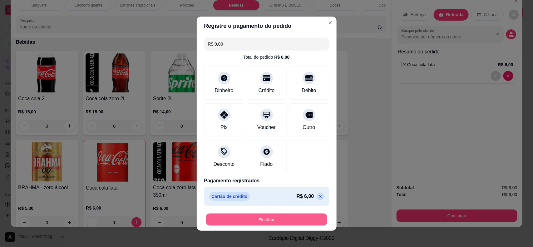
click at [266, 218] on button "Finalizar" at bounding box center [266, 219] width 121 height 12
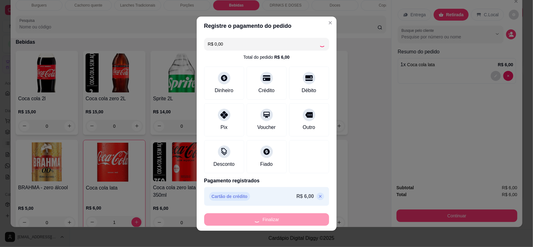
type input "0"
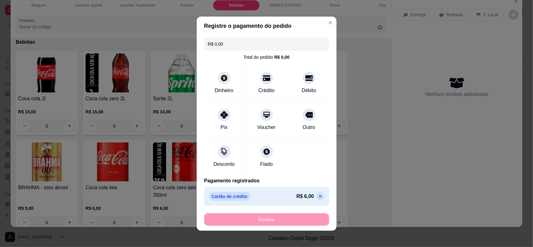
type input "-R$ 6,00"
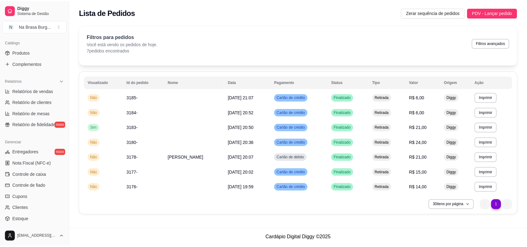
scroll to position [156, 0]
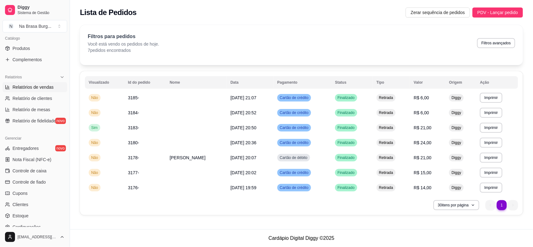
click at [44, 88] on span "Relatórios de vendas" at bounding box center [32, 87] width 41 height 6
select select "ALL"
select select "0"
